Goal: Share content: Contribute content

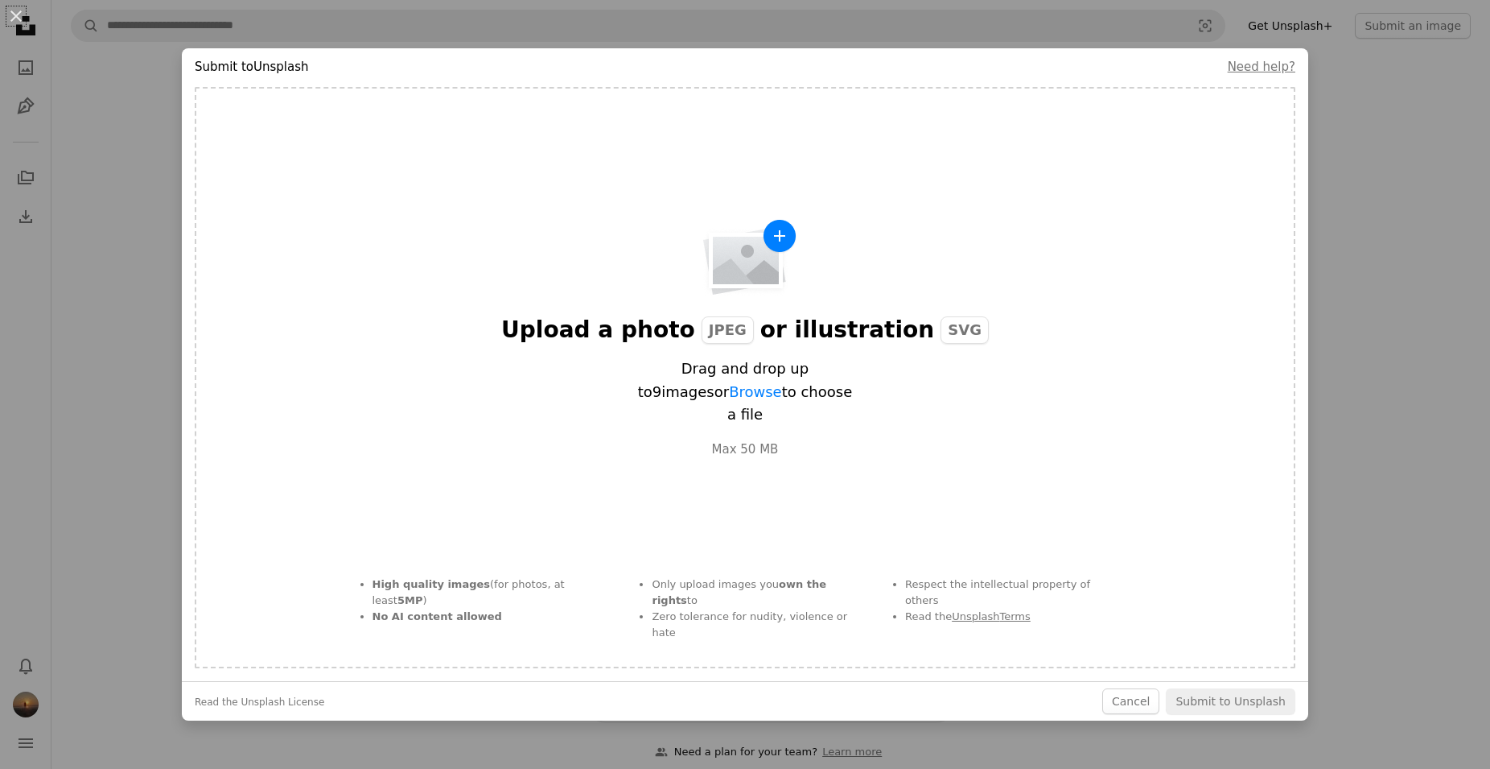
click at [1338, 82] on div "An X shape Submit to Unsplash Need help? Upload a photo JPEG or illustration SV…" at bounding box center [745, 384] width 1490 height 769
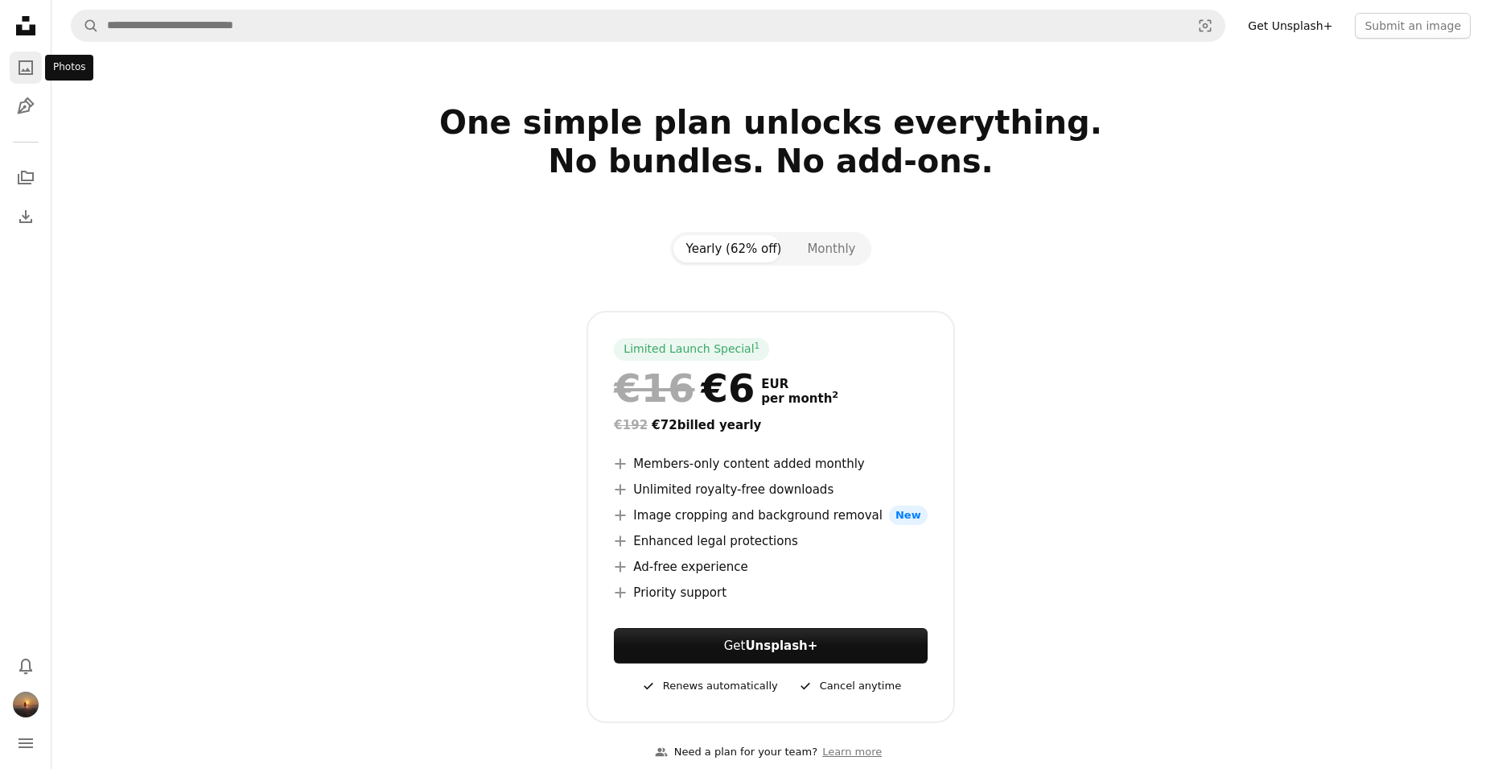
click at [27, 59] on icon "A photo" at bounding box center [25, 67] width 19 height 19
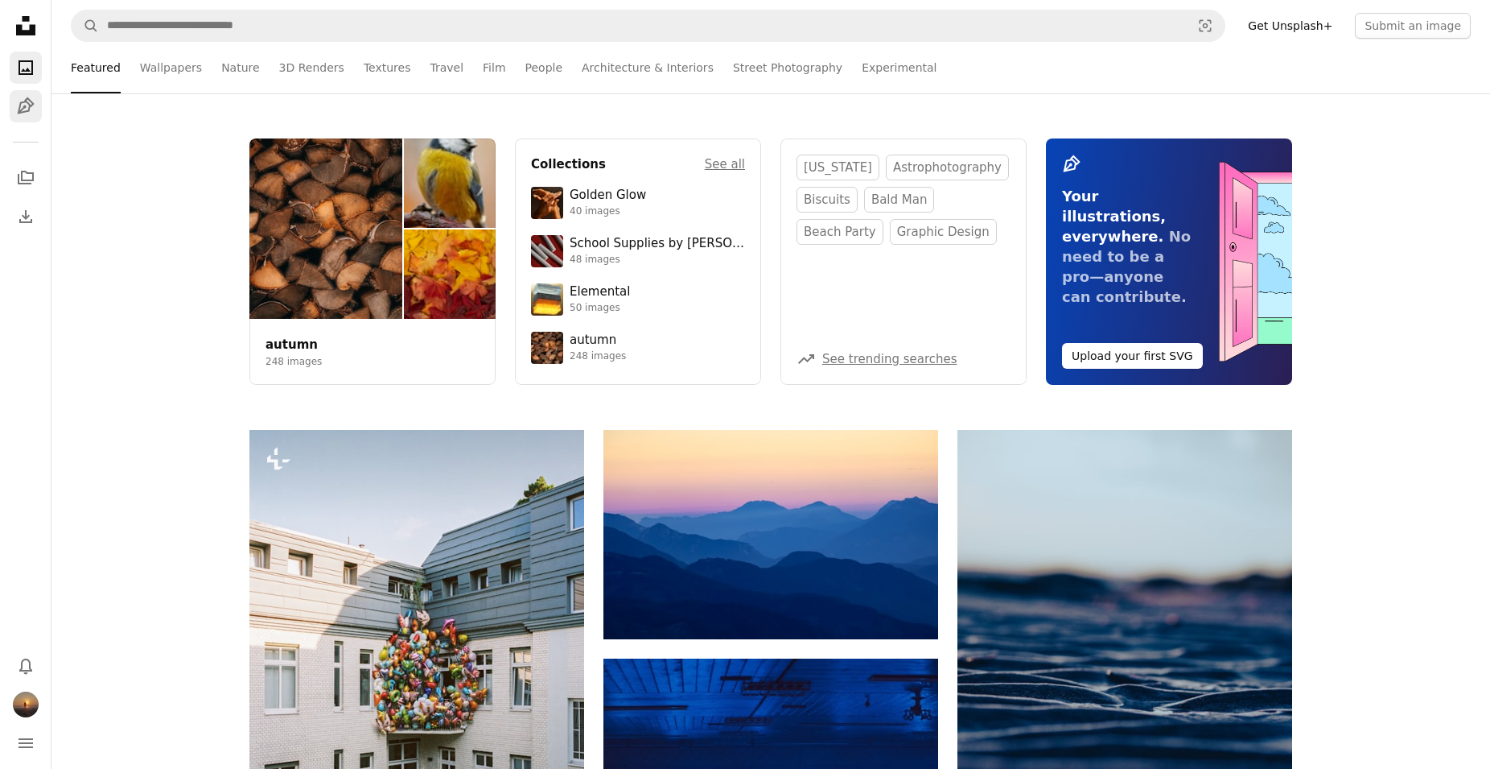
click at [20, 108] on icon "Illustrations" at bounding box center [25, 105] width 17 height 17
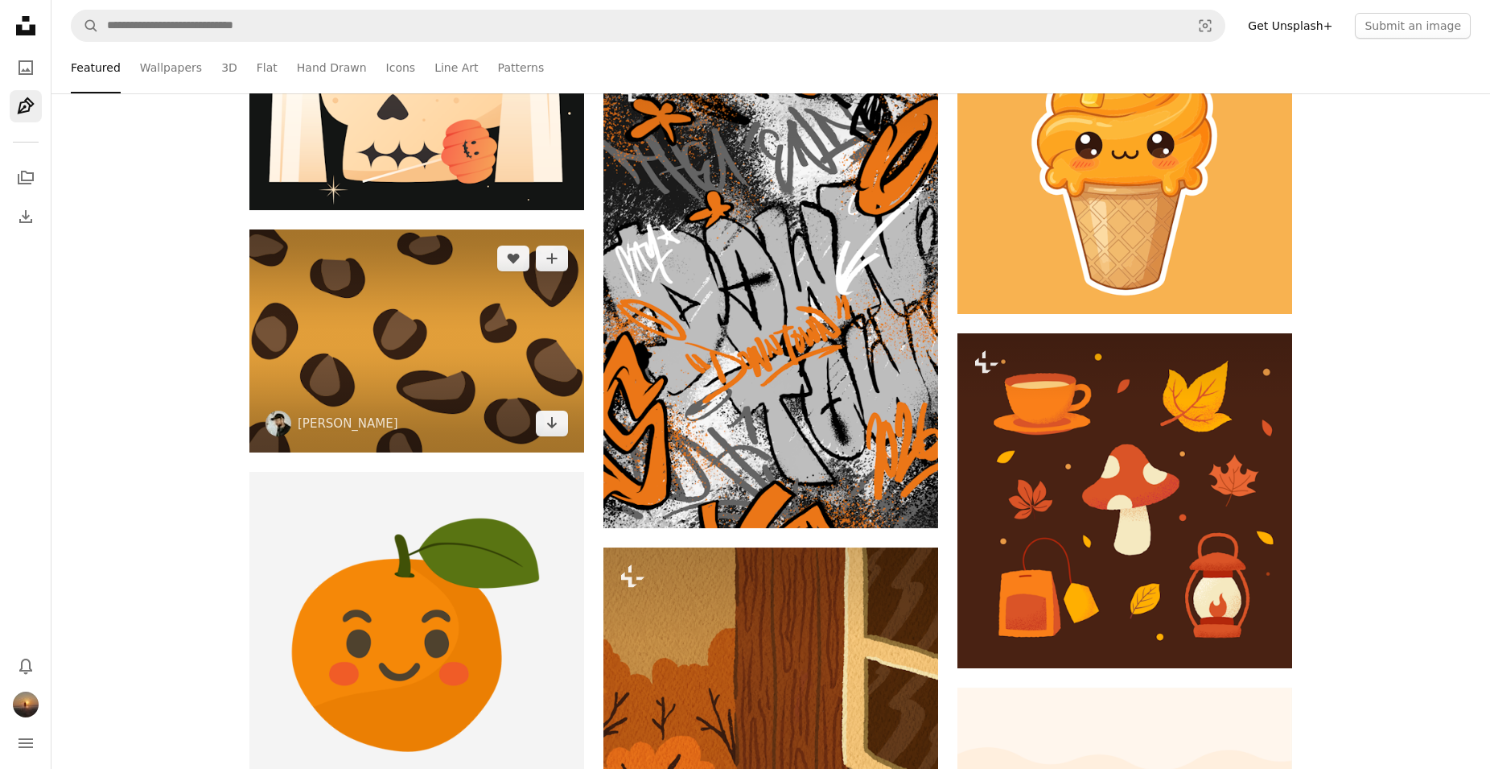
scroll to position [739, 0]
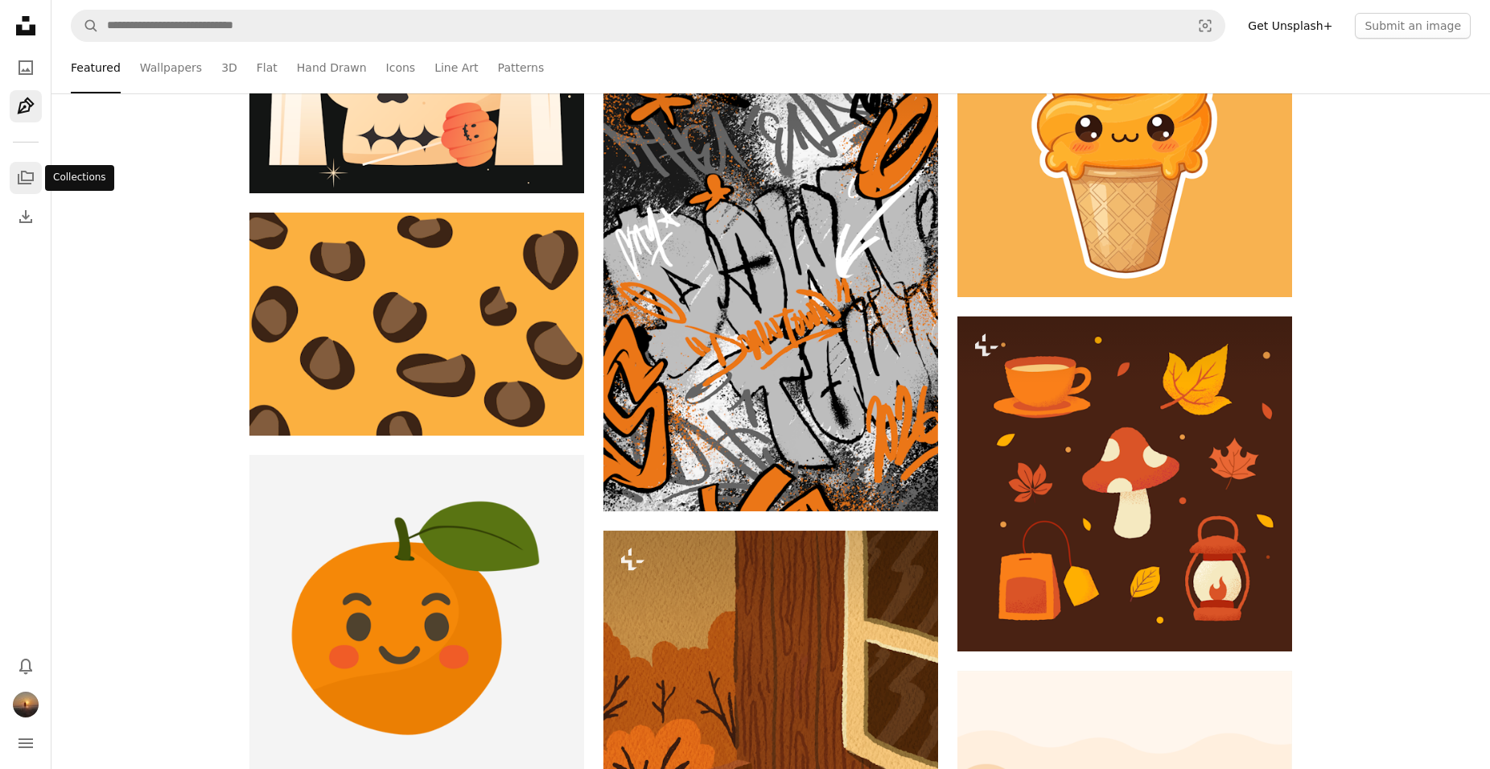
click at [35, 182] on link "A stack of folders" at bounding box center [26, 178] width 32 height 32
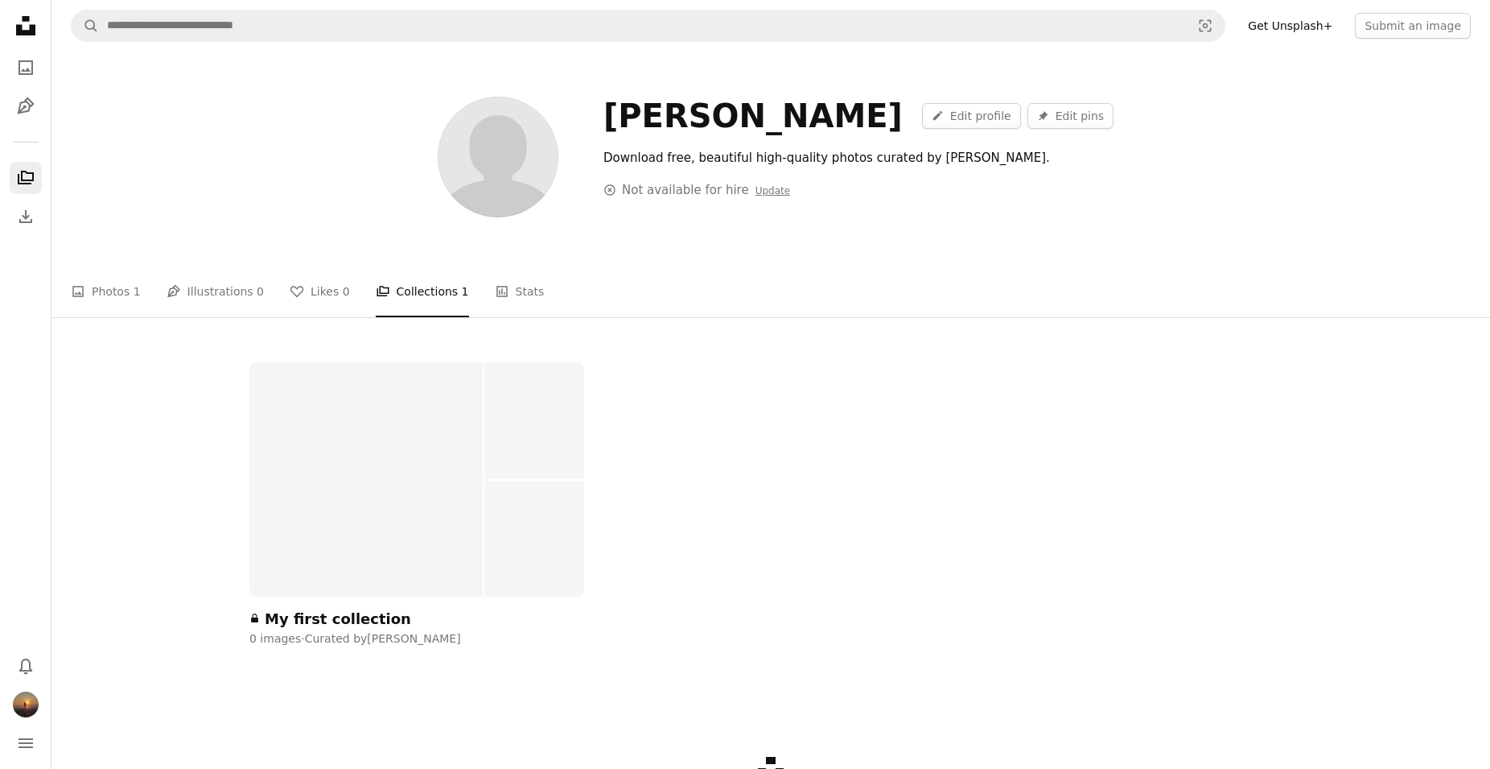
click at [769, 472] on div "A lock My first collection 0 images · Curated by [PERSON_NAME]" at bounding box center [770, 507] width 1043 height 291
